Goal: Task Accomplishment & Management: Use online tool/utility

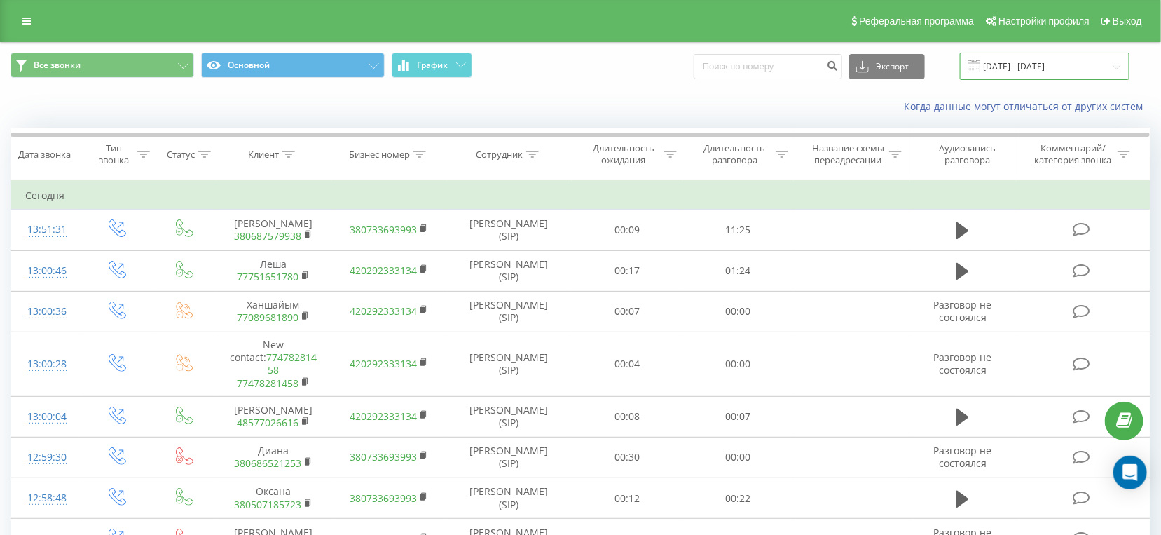
click at [1031, 69] on input "[DATE] - [DATE]" at bounding box center [1045, 66] width 170 height 27
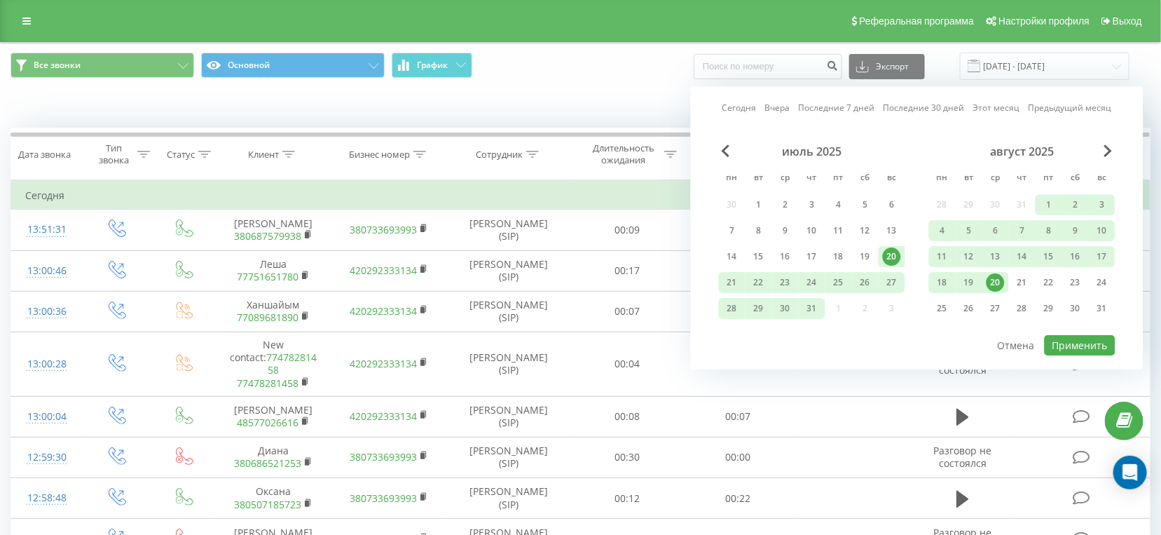
click at [996, 282] on div "20" at bounding box center [996, 282] width 18 height 18
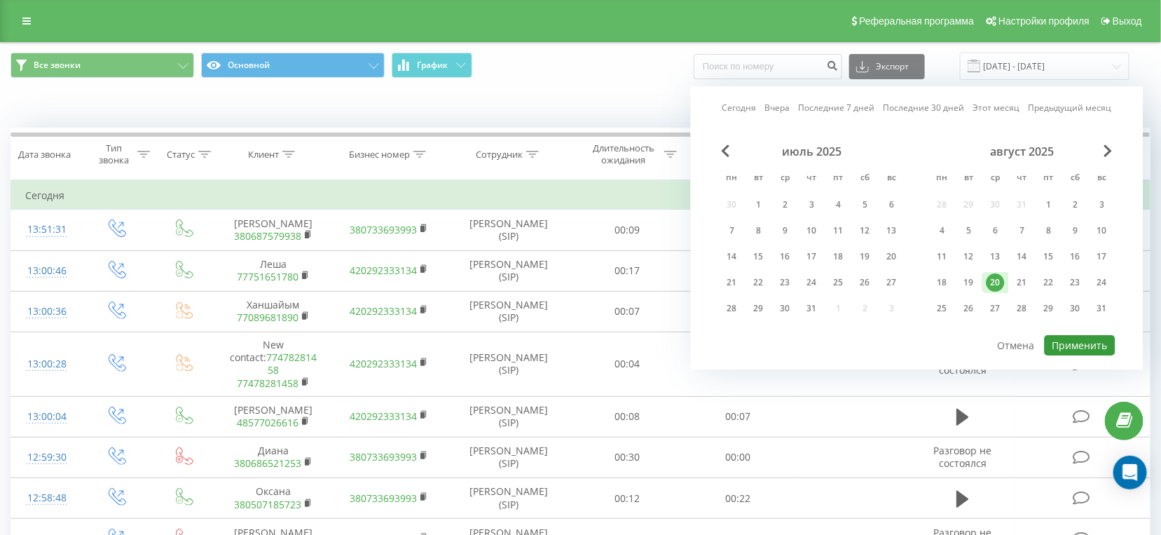
click at [1095, 346] on button "Применить" at bounding box center [1080, 345] width 71 height 20
type input "[DATE] - [DATE]"
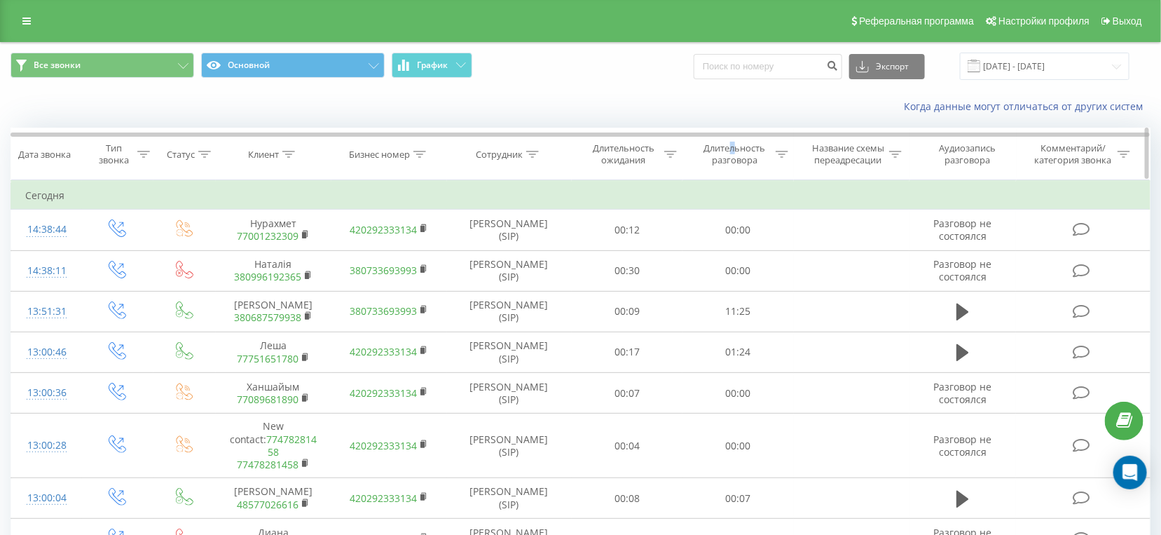
click at [733, 145] on div "Длительность разговора" at bounding box center [734, 154] width 75 height 24
click at [741, 209] on div "Равно" at bounding box center [738, 222] width 123 height 27
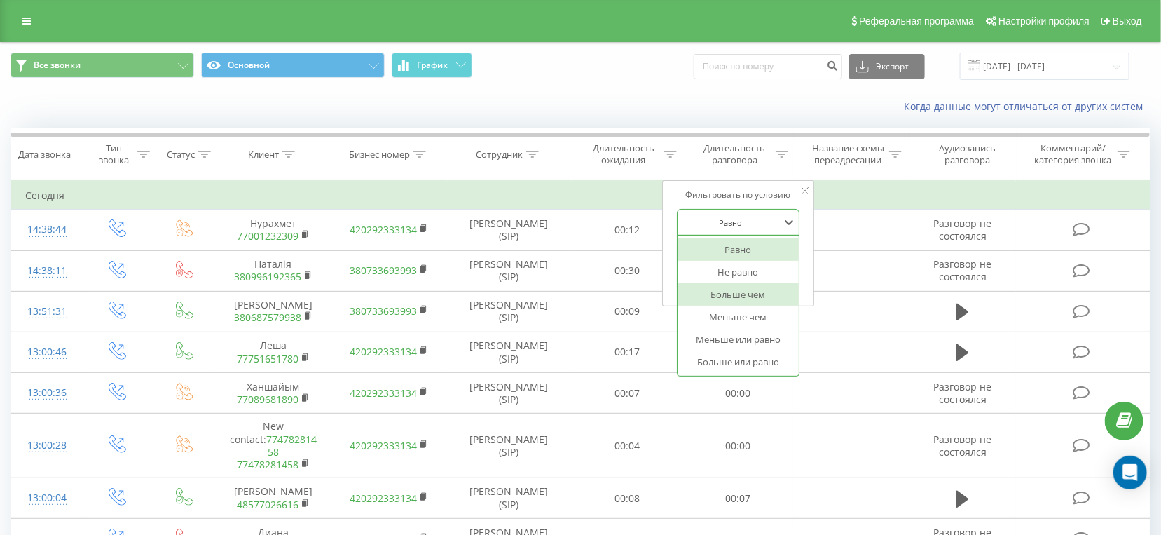
click at [738, 292] on div "Больше чем" at bounding box center [739, 294] width 122 height 22
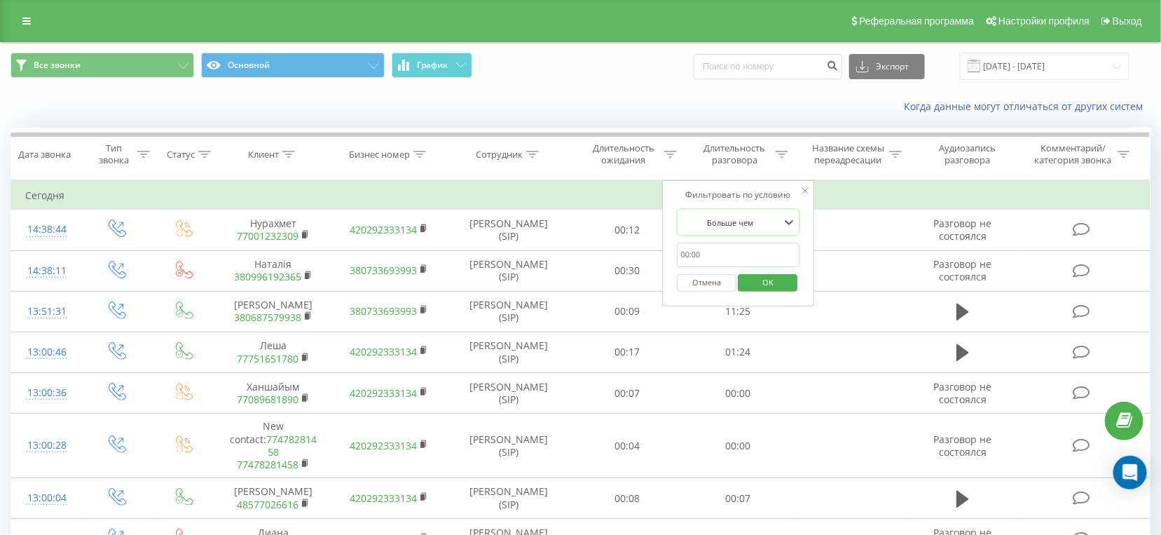
click at [729, 260] on input "text" at bounding box center [738, 254] width 123 height 25
type input "28"
click at [753, 273] on span "OK" at bounding box center [767, 282] width 39 height 22
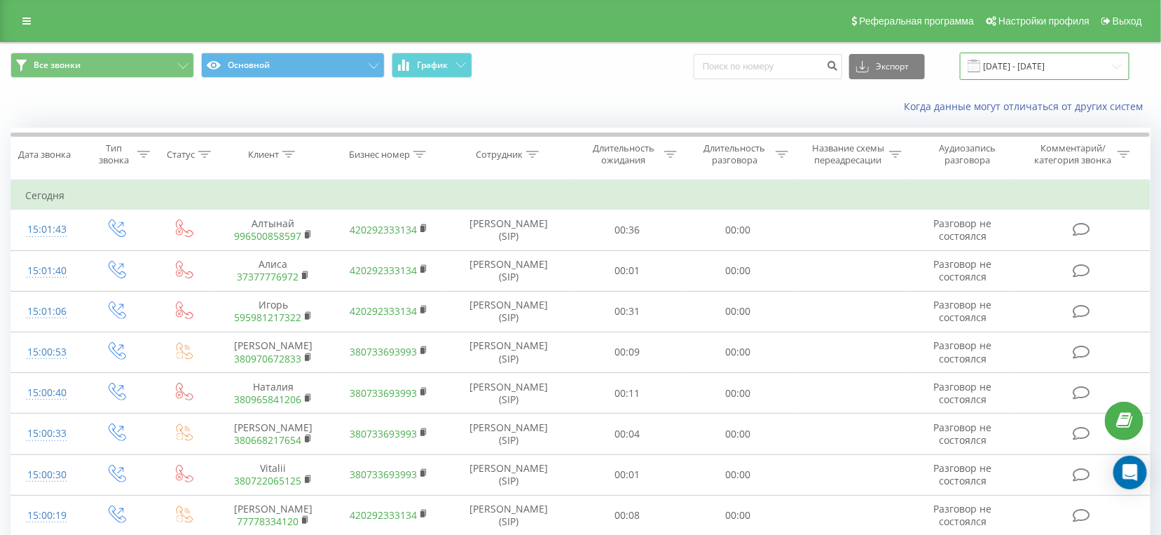
click at [1010, 74] on input "[DATE] - [DATE]" at bounding box center [1045, 66] width 170 height 27
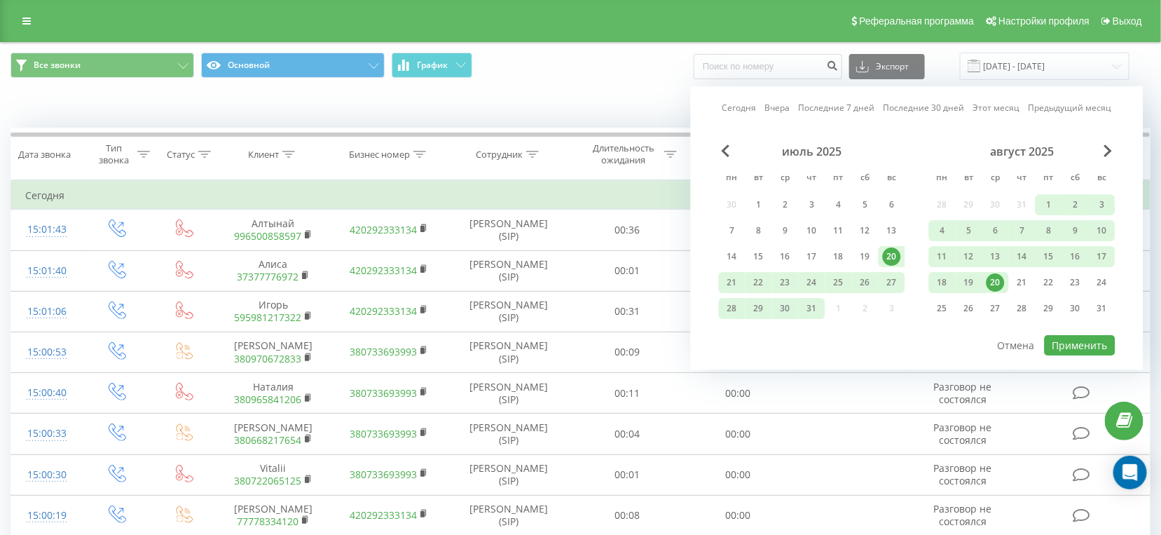
click at [1001, 287] on div "20" at bounding box center [996, 282] width 18 height 18
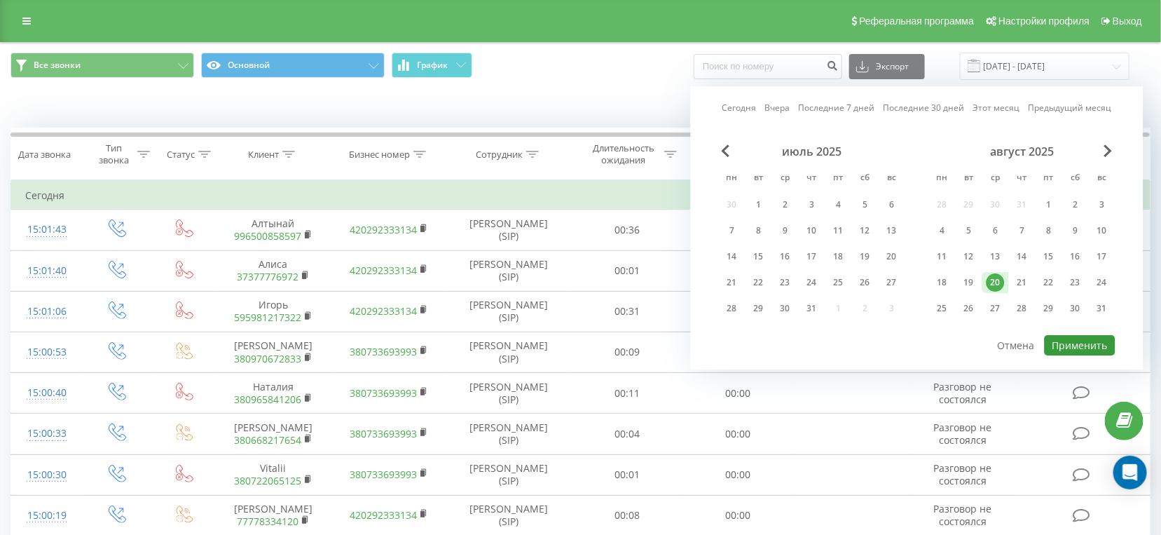
click at [1067, 339] on button "Применить" at bounding box center [1080, 345] width 71 height 20
type input "[DATE] - [DATE]"
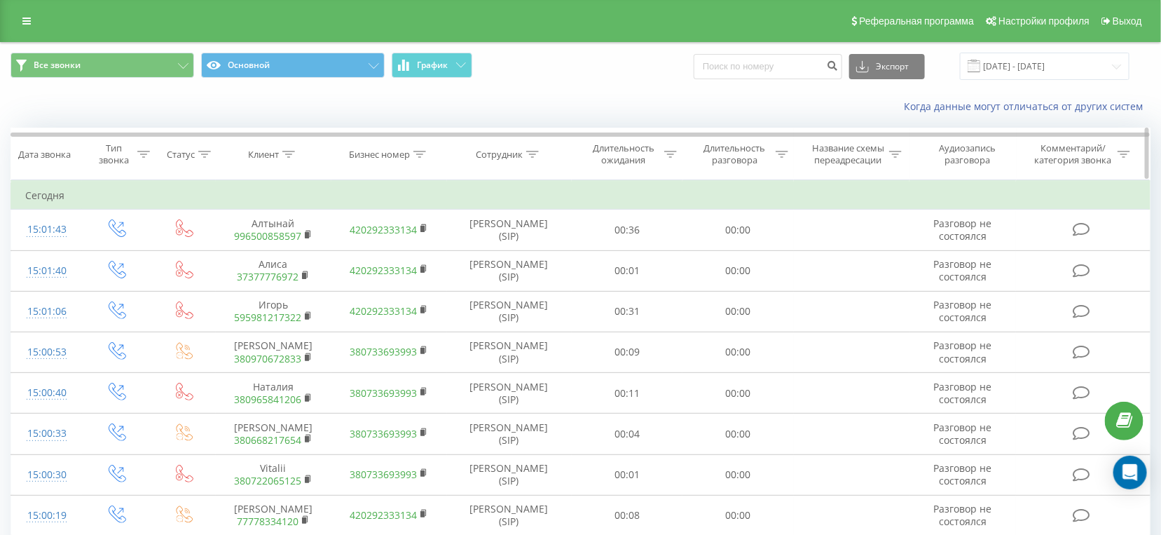
click at [758, 146] on div "Длительность разговора" at bounding box center [734, 154] width 75 height 24
click at [744, 212] on div "Равно" at bounding box center [731, 222] width 102 height 21
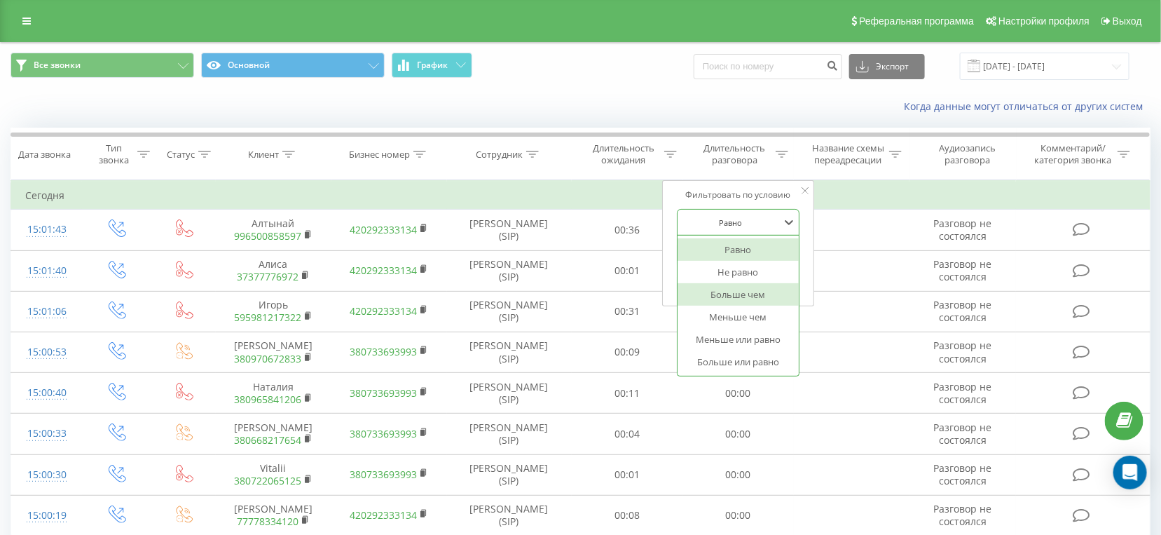
click at [737, 293] on div "Больше чем" at bounding box center [739, 294] width 122 height 22
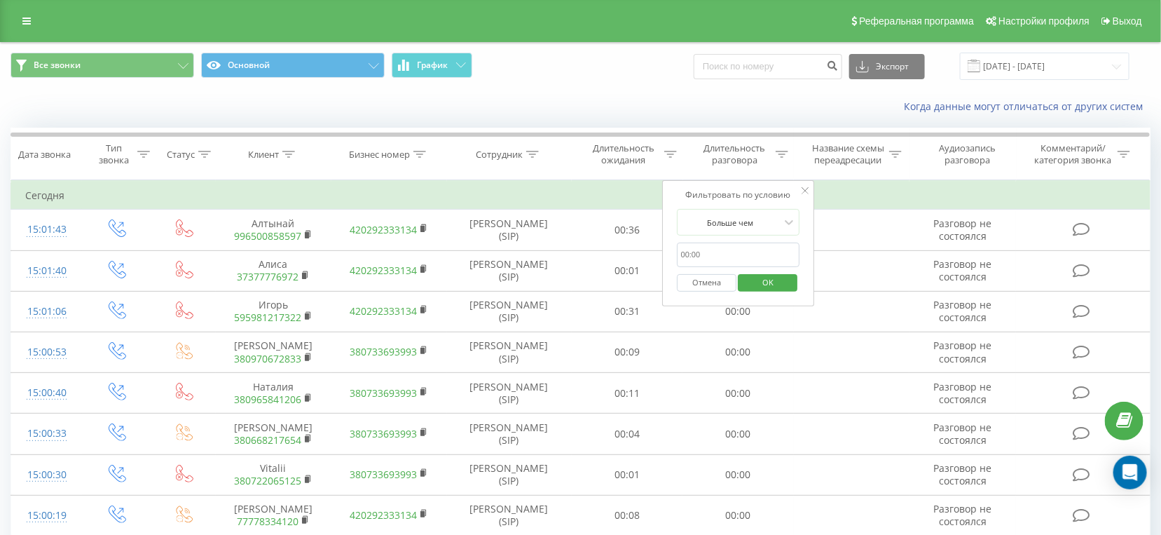
click at [743, 254] on input "text" at bounding box center [738, 254] width 123 height 25
type input "28"
click at [758, 283] on span "OK" at bounding box center [767, 282] width 39 height 22
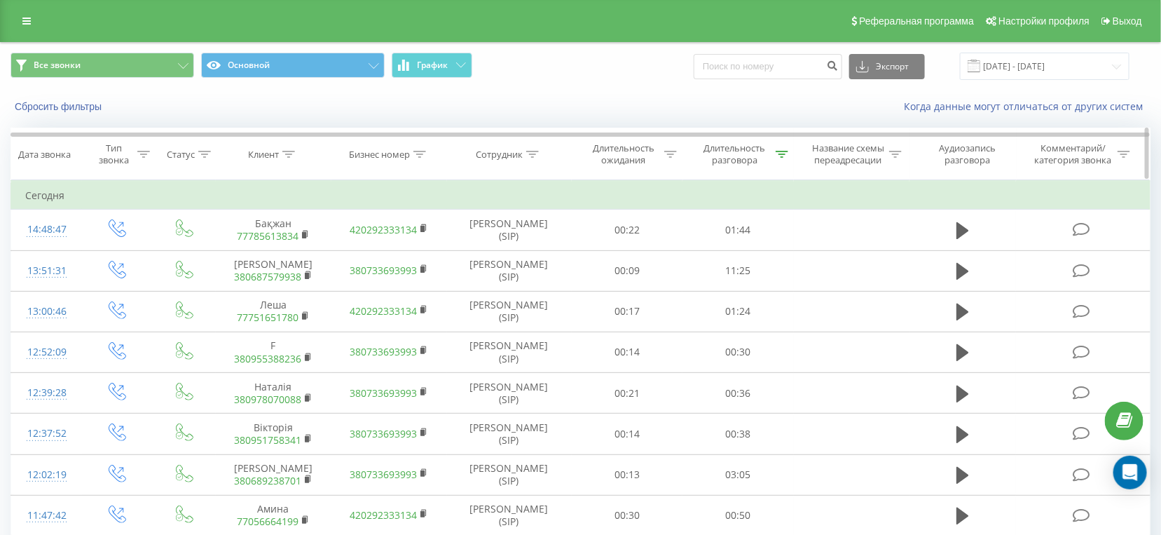
click at [781, 155] on icon at bounding box center [782, 154] width 13 height 7
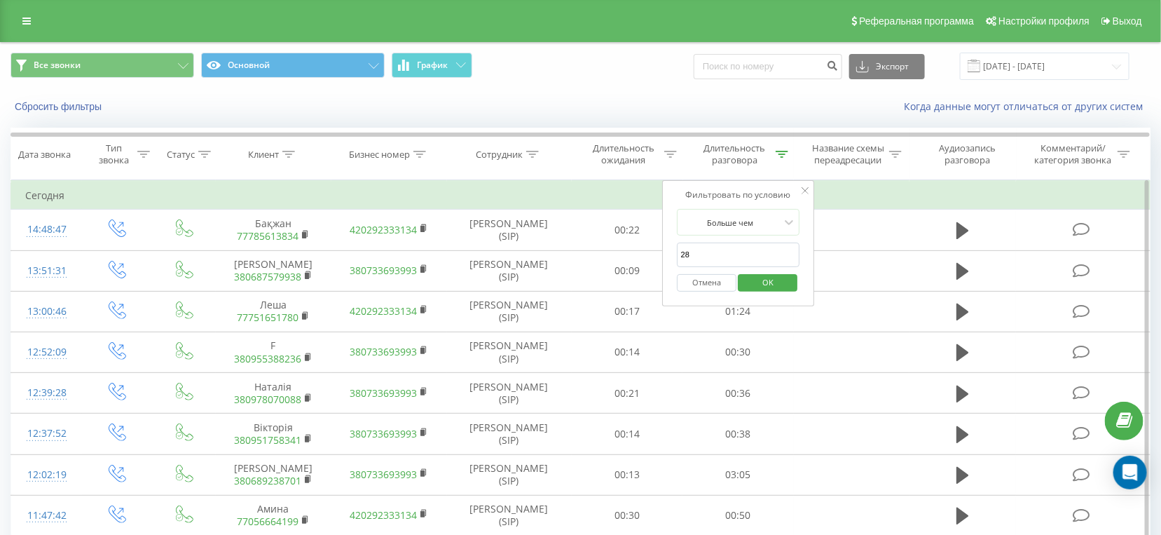
click at [712, 287] on button "Отмена" at bounding box center [707, 283] width 60 height 18
